Goal: Register for event/course

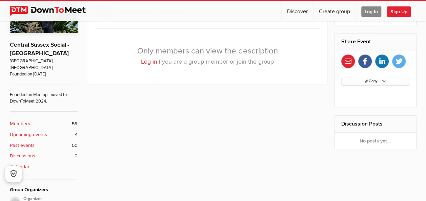
scroll to position [68, 0]
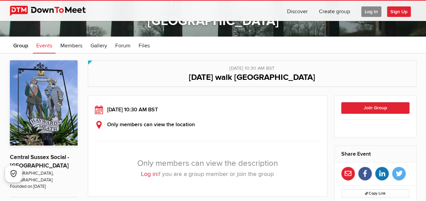
scroll to position [102, 0]
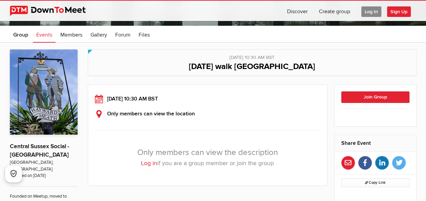
click at [149, 161] on link "Log in" at bounding box center [149, 163] width 16 height 7
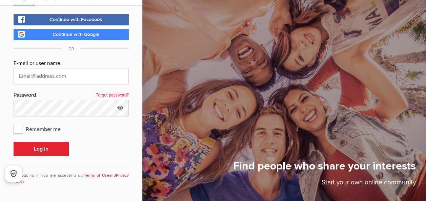
scroll to position [32, 0]
